Goal: Transaction & Acquisition: Purchase product/service

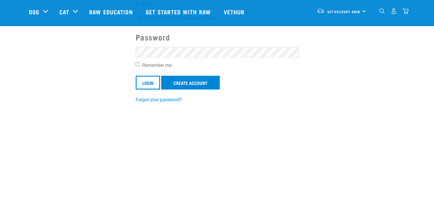
scroll to position [79, 0]
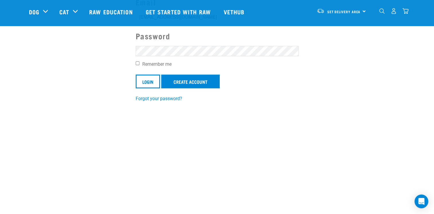
click at [138, 64] on input "Remember me" at bounding box center [138, 63] width 4 height 4
checkbox input "true"
click at [149, 79] on input "Login" at bounding box center [148, 82] width 24 height 14
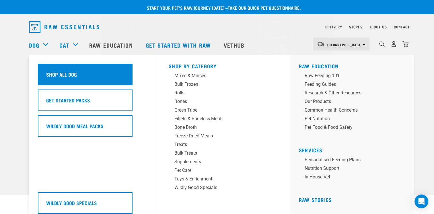
click at [60, 75] on h5 "Shop All Dog" at bounding box center [61, 74] width 31 height 7
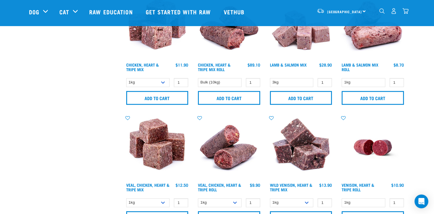
scroll to position [684, 0]
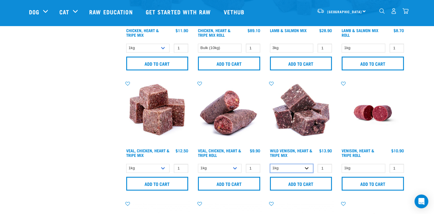
click at [307, 167] on select "1kg 3kg" at bounding box center [292, 168] width 44 height 9
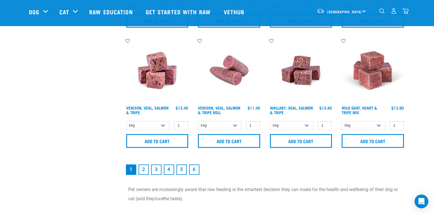
scroll to position [847, 0]
click at [306, 123] on select "1kg 3kg Bulk (18kg)" at bounding box center [292, 125] width 44 height 9
click at [379, 123] on select "1kg 3kg" at bounding box center [363, 125] width 44 height 9
click at [306, 124] on select "1kg 3kg Bulk (18kg)" at bounding box center [292, 125] width 44 height 9
select select "278010"
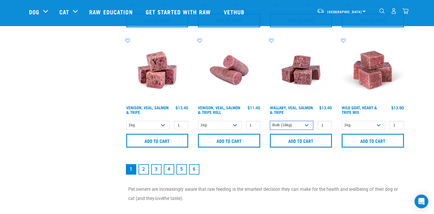
click at [270, 121] on select "1kg 3kg Bulk (18kg)" at bounding box center [292, 125] width 44 height 9
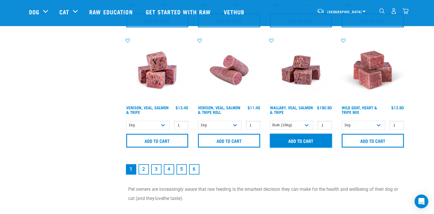
click at [296, 139] on input "Add to cart" at bounding box center [301, 141] width 62 height 14
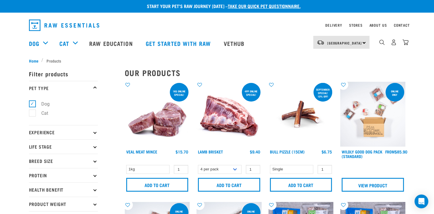
scroll to position [0, 0]
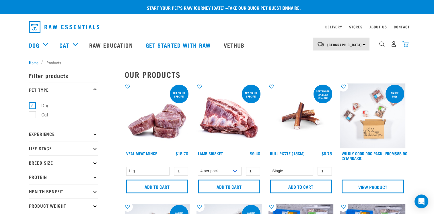
click at [405, 46] on img "dropdown navigation" at bounding box center [405, 44] width 6 height 6
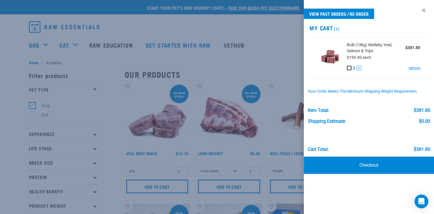
click at [349, 68] on button "-" at bounding box center [349, 68] width 5 height 5
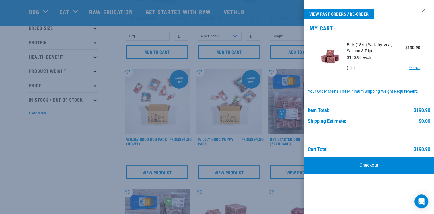
scroll to position [95, 0]
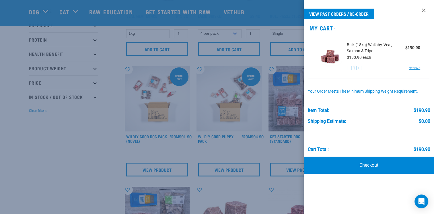
click at [79, 171] on div at bounding box center [217, 107] width 434 height 214
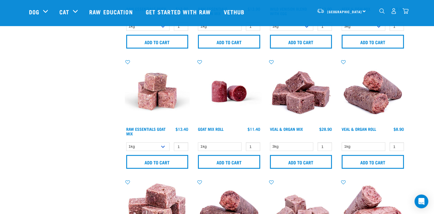
scroll to position [466, 0]
click at [164, 145] on select "1kg 3kg Bulk (10kg)" at bounding box center [148, 146] width 44 height 9
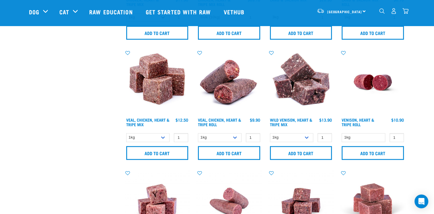
scroll to position [715, 0]
click at [165, 137] on select "1kg 3kg" at bounding box center [148, 137] width 44 height 9
click at [236, 134] on select "1kg Bulk (10kg) Bulk (20kg)" at bounding box center [220, 137] width 44 height 9
click at [306, 133] on select "1kg 3kg" at bounding box center [292, 137] width 44 height 9
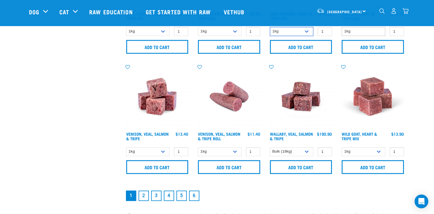
scroll to position [822, 0]
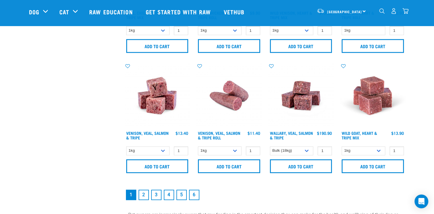
click at [146, 192] on link "2" at bounding box center [143, 194] width 10 height 10
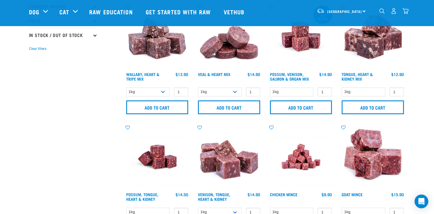
scroll to position [157, 0]
click at [161, 90] on select "1kg 3kg" at bounding box center [148, 91] width 44 height 9
click at [233, 89] on select "1kg 3kg" at bounding box center [220, 91] width 44 height 9
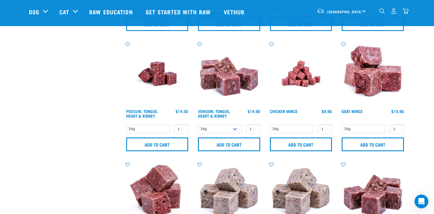
scroll to position [243, 0]
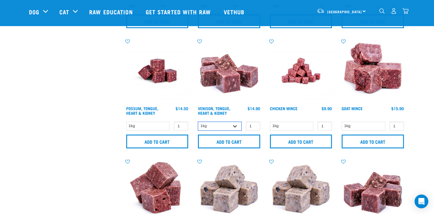
click at [235, 124] on select "1kg 3kg" at bounding box center [220, 126] width 44 height 9
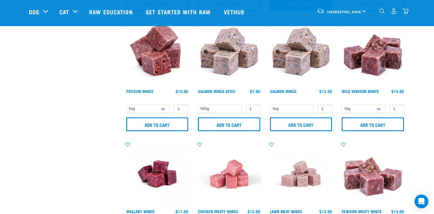
scroll to position [381, 0]
click at [378, 108] on select "1kg 3kg" at bounding box center [363, 108] width 44 height 9
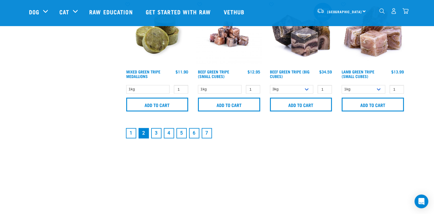
scroll to position [881, 0]
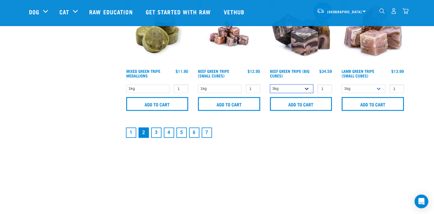
click at [307, 86] on select "3kg Bulk (10kg)" at bounding box center [292, 88] width 44 height 9
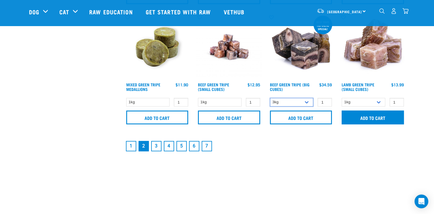
scroll to position [867, 0]
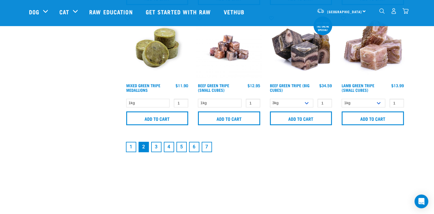
click at [155, 145] on link "3" at bounding box center [156, 147] width 10 height 10
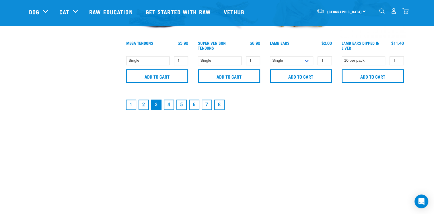
scroll to position [909, 0]
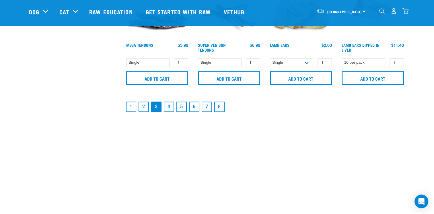
click at [167, 105] on link "4" at bounding box center [169, 106] width 10 height 10
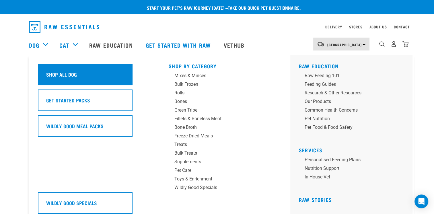
click at [56, 73] on h5 "Shop All Dog" at bounding box center [61, 74] width 31 height 7
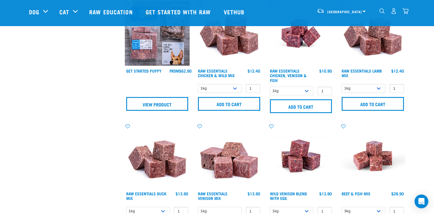
scroll to position [282, 0]
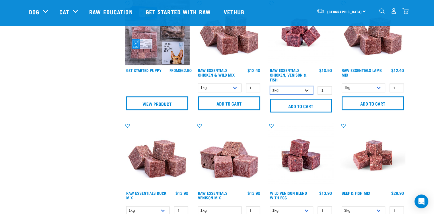
click at [306, 91] on select "1kg 3kg" at bounding box center [292, 90] width 44 height 9
click at [381, 85] on select "1kg 3kg Bulk (20kg)" at bounding box center [363, 87] width 44 height 9
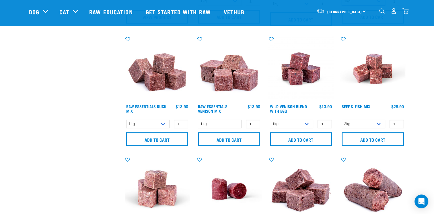
scroll to position [374, 0]
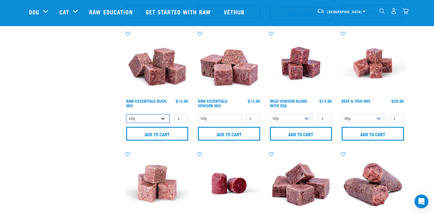
click at [163, 116] on select "1kg 3kg" at bounding box center [148, 118] width 44 height 9
click at [306, 117] on select "1kg 3kg Bulk (10kg)" at bounding box center [292, 118] width 44 height 9
select select "50722"
click at [270, 114] on select "1kg 3kg Bulk (10kg)" at bounding box center [292, 118] width 44 height 9
click at [378, 114] on select "3kg Bulk (10kg)" at bounding box center [363, 118] width 44 height 9
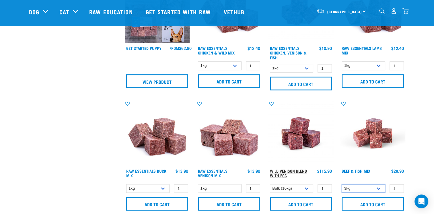
scroll to position [303, 0]
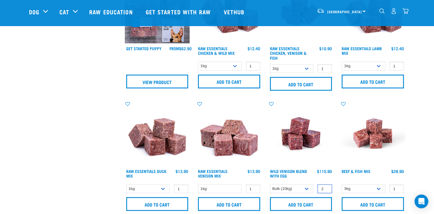
click at [326, 187] on input "2" at bounding box center [324, 188] width 14 height 9
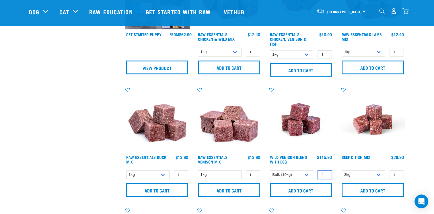
scroll to position [319, 0]
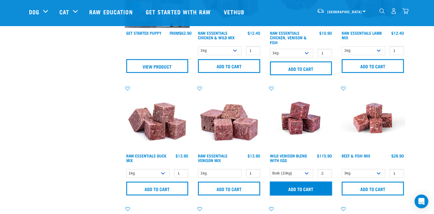
click at [293, 186] on input "Add to cart" at bounding box center [301, 188] width 62 height 14
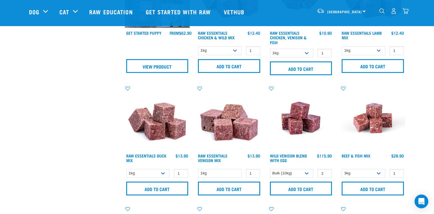
click at [22, 106] on button "delete" at bounding box center [19, 107] width 6 height 6
click at [307, 173] on select "1kg 3kg Bulk (10kg)" at bounding box center [292, 173] width 44 height 9
click at [270, 169] on select "1kg 3kg Bulk (10kg)" at bounding box center [292, 173] width 44 height 9
type input "1"
click at [326, 173] on input "1" at bounding box center [324, 173] width 14 height 9
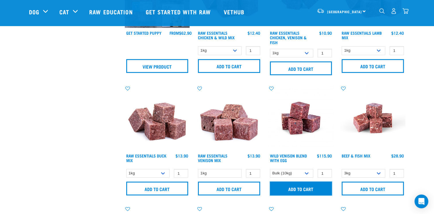
click at [294, 187] on input "Add to cart" at bounding box center [301, 188] width 62 height 14
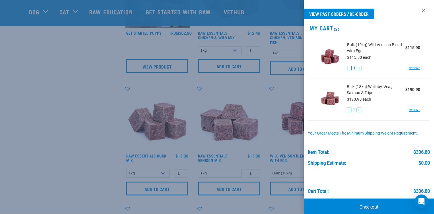
click at [369, 205] on link "Checkout" at bounding box center [369, 206] width 130 height 17
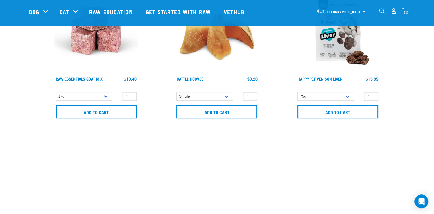
scroll to position [295, 0]
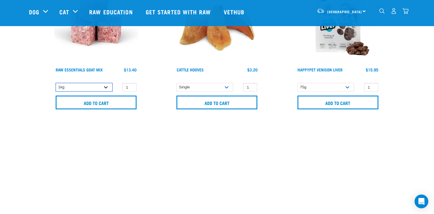
click at [107, 86] on select "1kg 3kg Bulk (10kg)" at bounding box center [84, 87] width 56 height 9
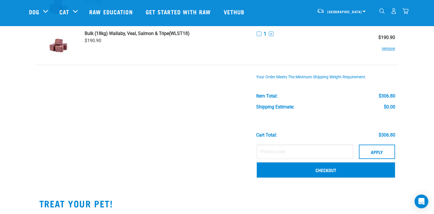
scroll to position [62, 0]
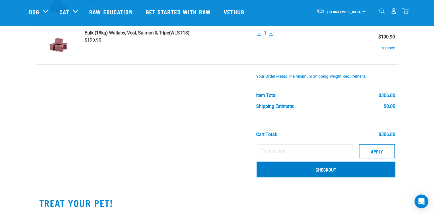
click at [324, 168] on link "Checkout" at bounding box center [326, 169] width 138 height 15
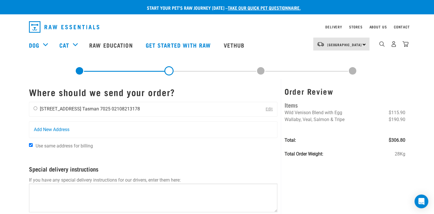
click at [34, 109] on input "radio" at bounding box center [36, 108] width 4 height 4
radio input "true"
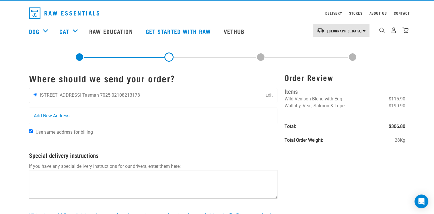
scroll to position [14, 0]
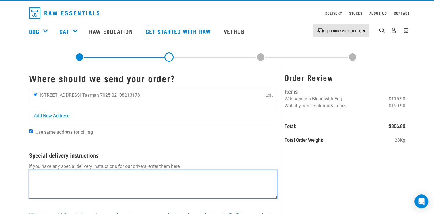
click at [110, 181] on textarea at bounding box center [153, 184] width 249 height 29
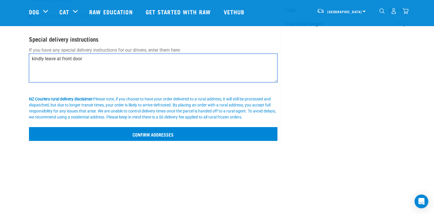
scroll to position [88, 0]
type textarea "kindly leave at front door"
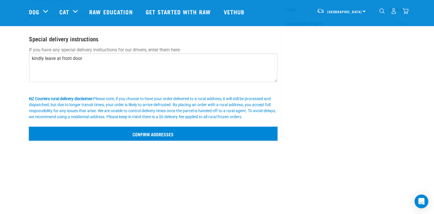
click at [157, 134] on input "Confirm addresses" at bounding box center [153, 134] width 249 height 14
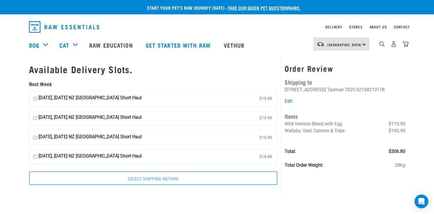
click at [35, 99] on input "[DATE], [DATE] NZ [GEOGRAPHIC_DATA] Short Haul $19.99" at bounding box center [35, 98] width 4 height 9
radio input "true"
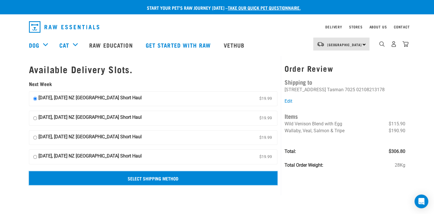
click at [152, 178] on input "Select Shipping Method" at bounding box center [153, 178] width 249 height 14
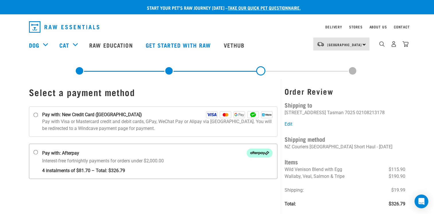
click at [36, 154] on input "Pay with: Afterpay Interest-free fortnightly payments for orders under $2,000.00" at bounding box center [35, 152] width 5 height 5
radio input "true"
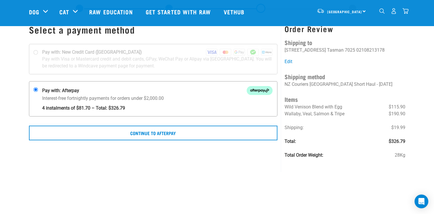
scroll to position [19, 0]
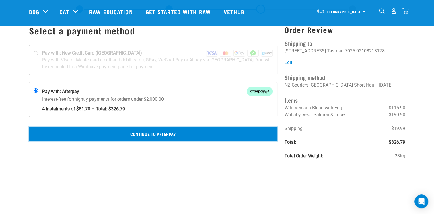
click at [149, 135] on button "Continue to Afterpay" at bounding box center [153, 133] width 249 height 14
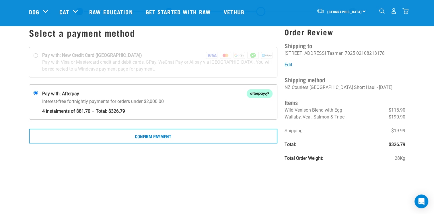
scroll to position [16, 0]
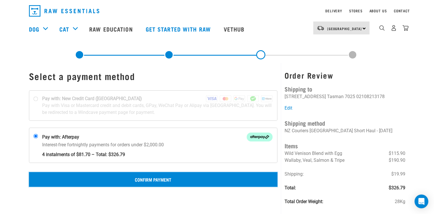
click at [155, 179] on button "Confirm Payment" at bounding box center [153, 179] width 249 height 14
